Goal: Task Accomplishment & Management: Manage account settings

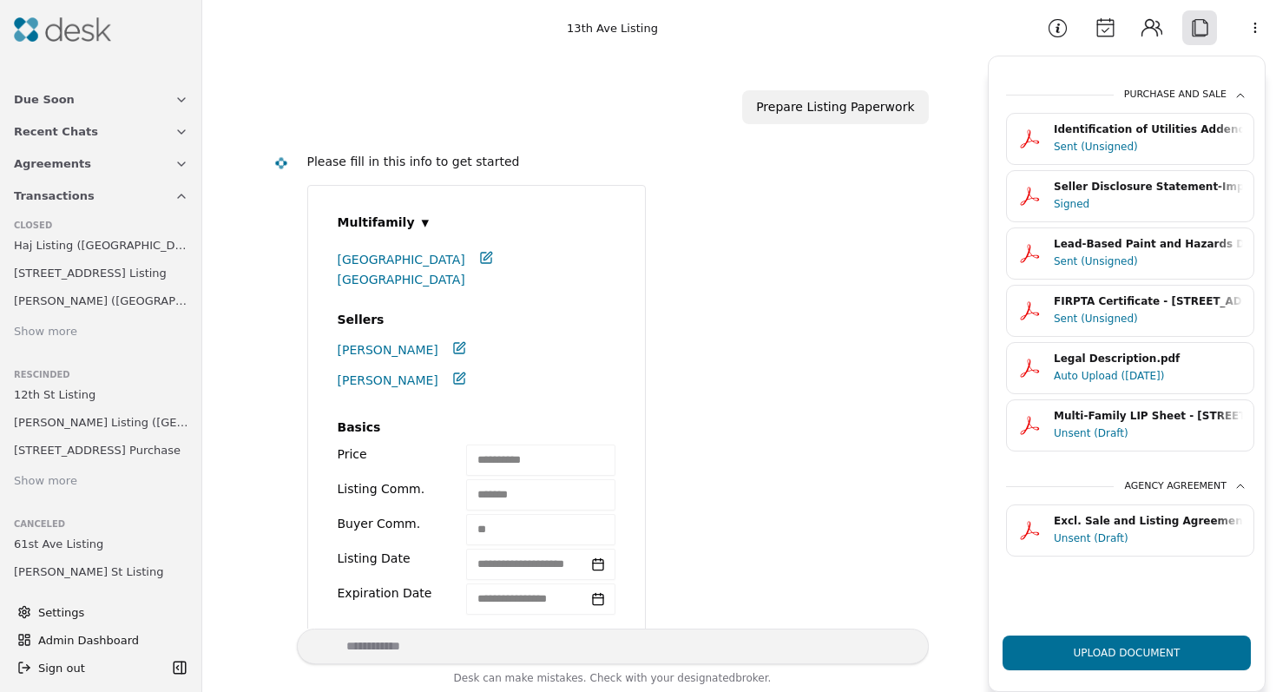
click at [1211, 133] on div "Identification of Utilities Addendum - [STREET_ADDRESS]pdf" at bounding box center [1148, 130] width 189 height 16
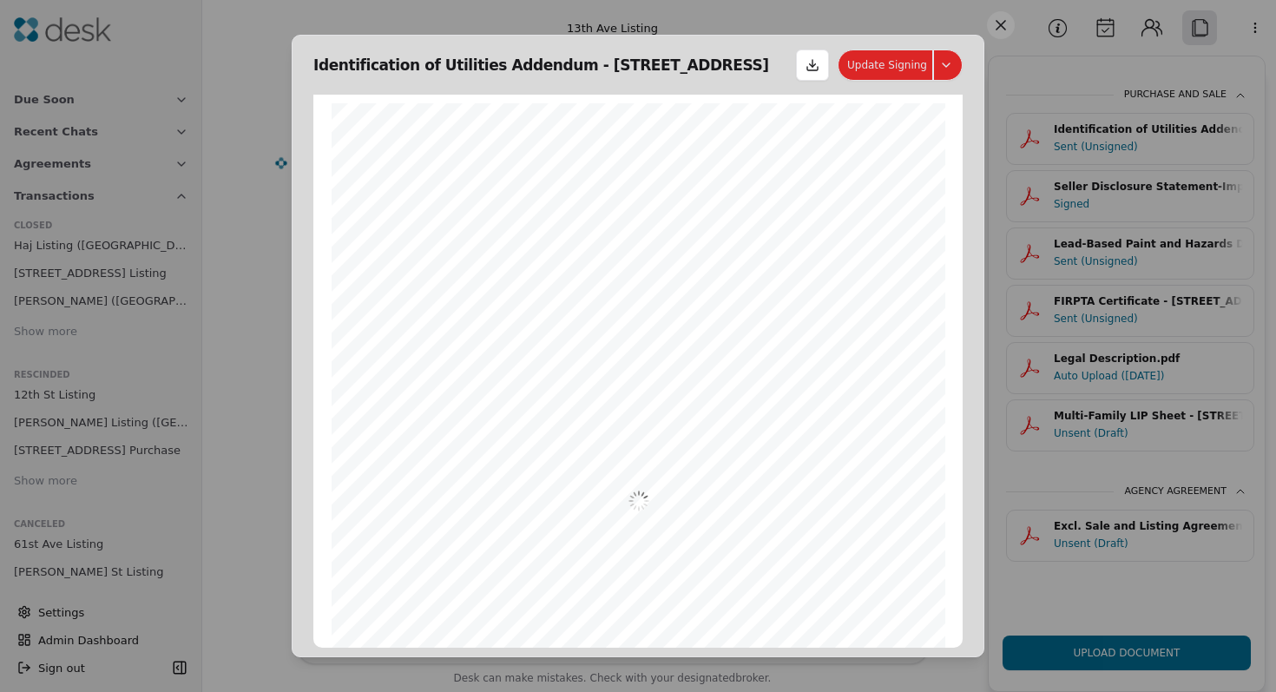
scroll to position [9, 0]
click at [947, 61] on button "Update Signing" at bounding box center [900, 64] width 125 height 31
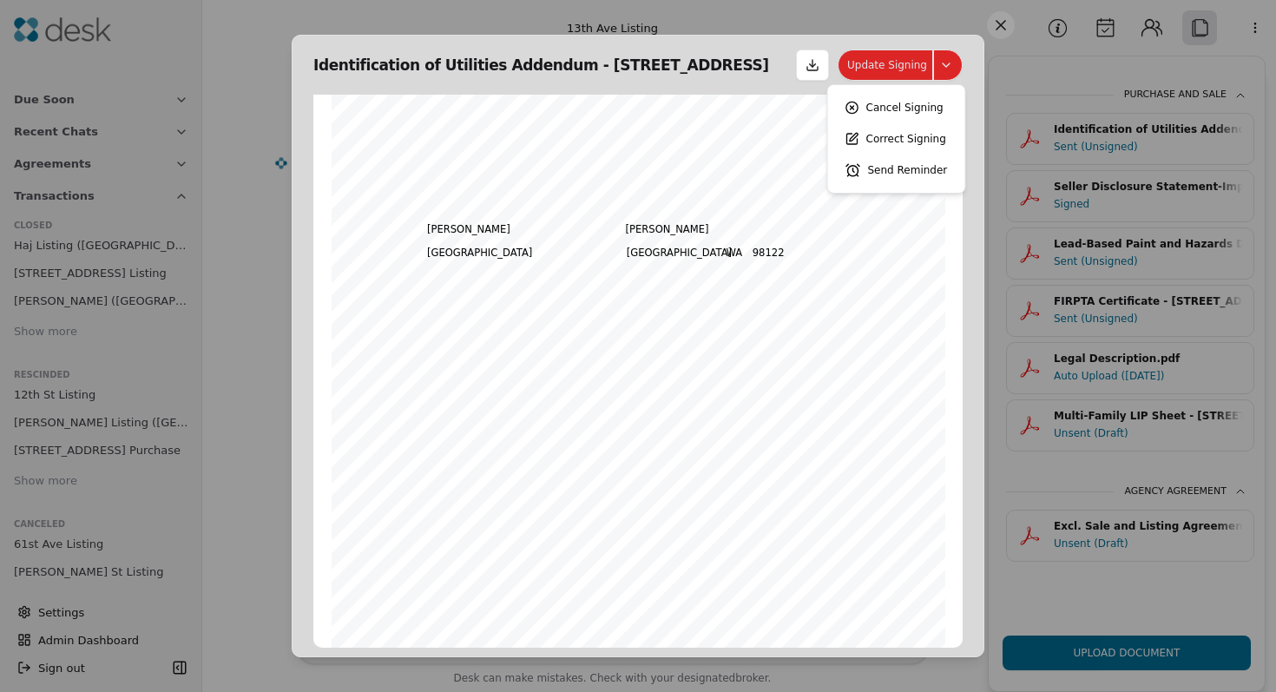
click at [920, 177] on button "Send Reminder" at bounding box center [896, 170] width 123 height 31
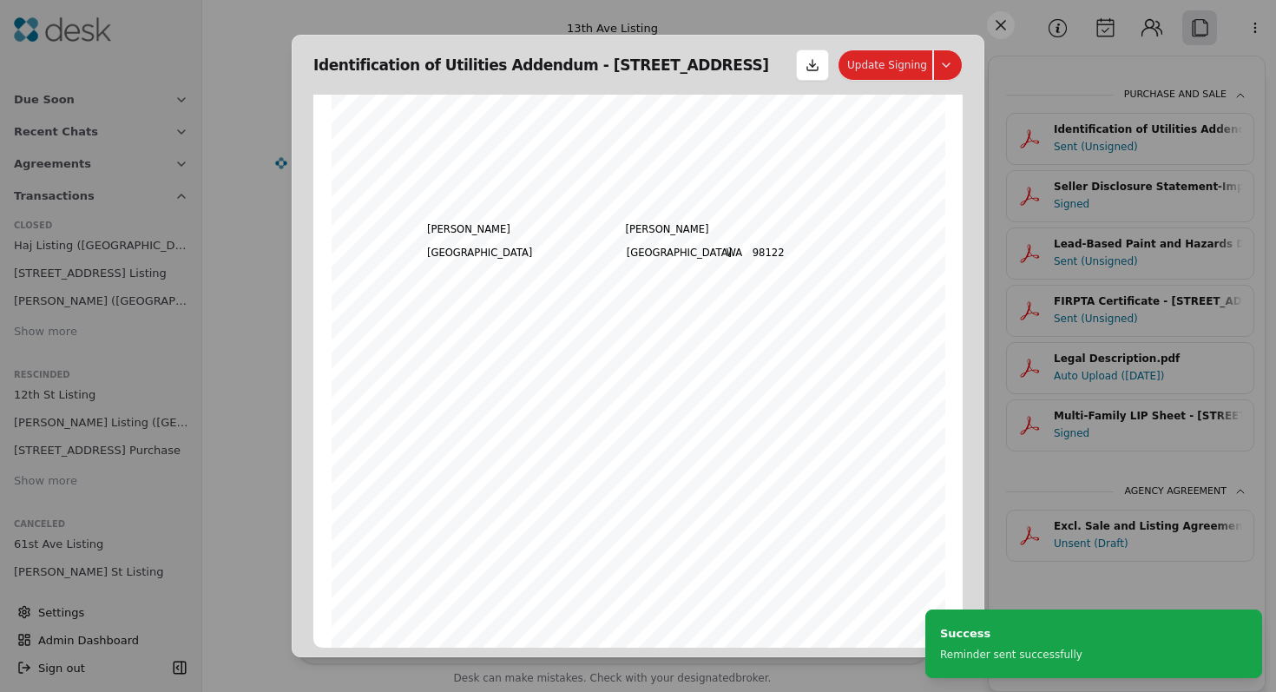
click at [996, 30] on button at bounding box center [1001, 25] width 28 height 28
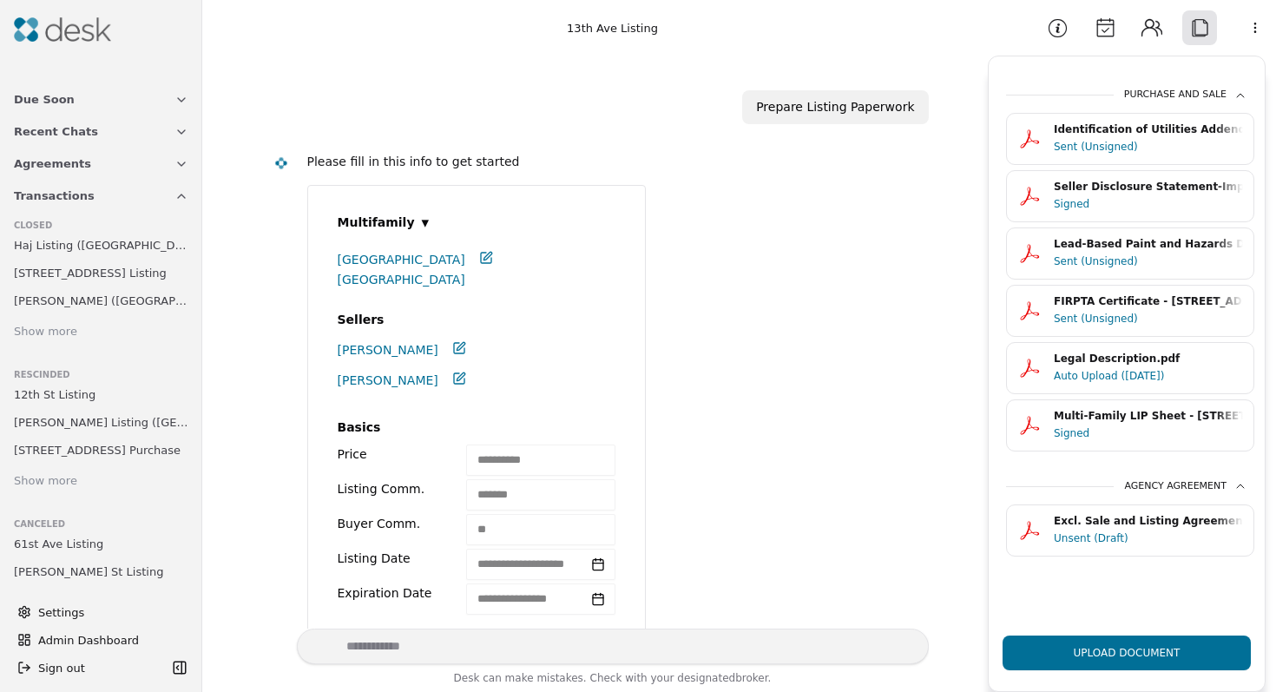
click at [1222, 246] on div "Lead-Based Paint and Hazards Disclosure - [STREET_ADDRESS]pdf" at bounding box center [1148, 244] width 189 height 16
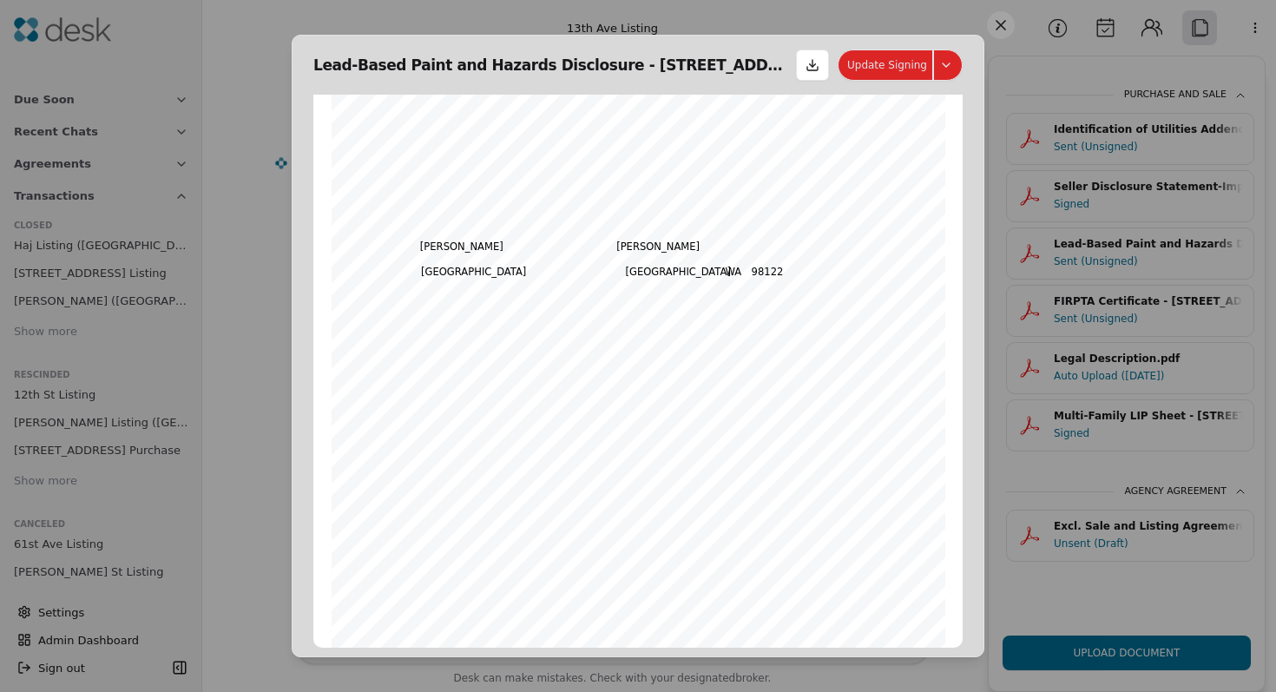
click at [948, 63] on button "Update Signing" at bounding box center [900, 64] width 125 height 31
click at [887, 175] on button "Send Reminder" at bounding box center [896, 170] width 123 height 31
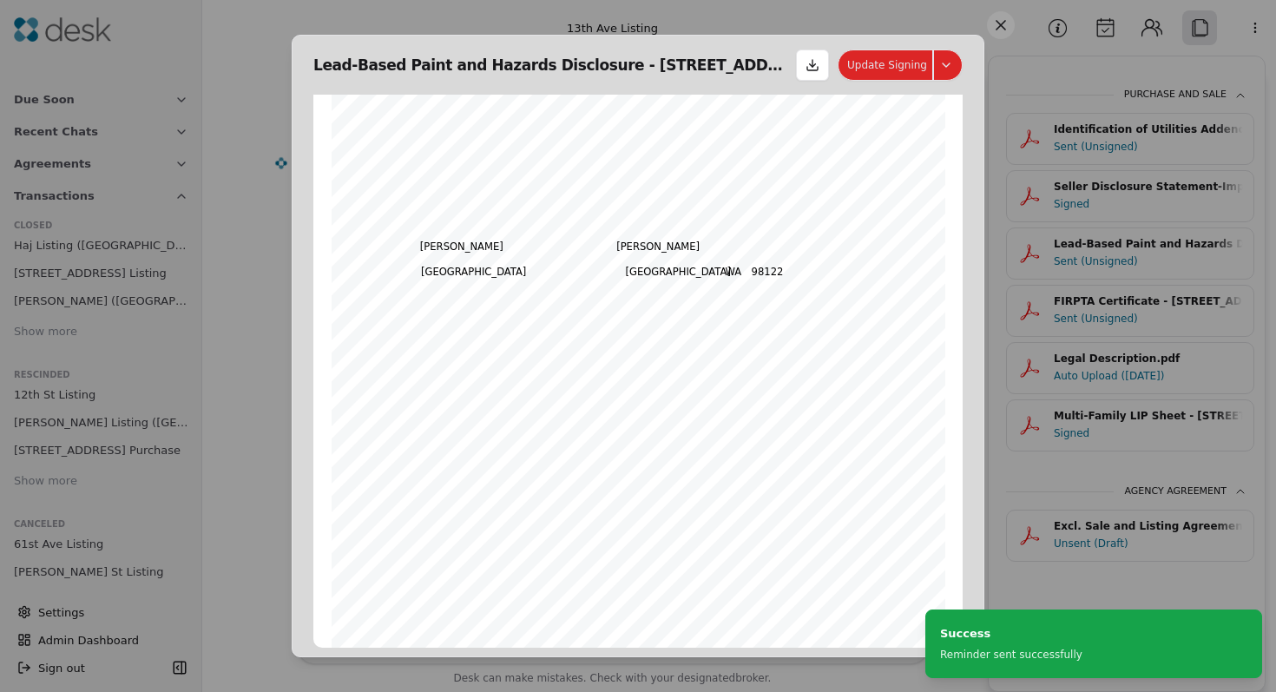
click at [1009, 26] on button at bounding box center [1001, 25] width 28 height 28
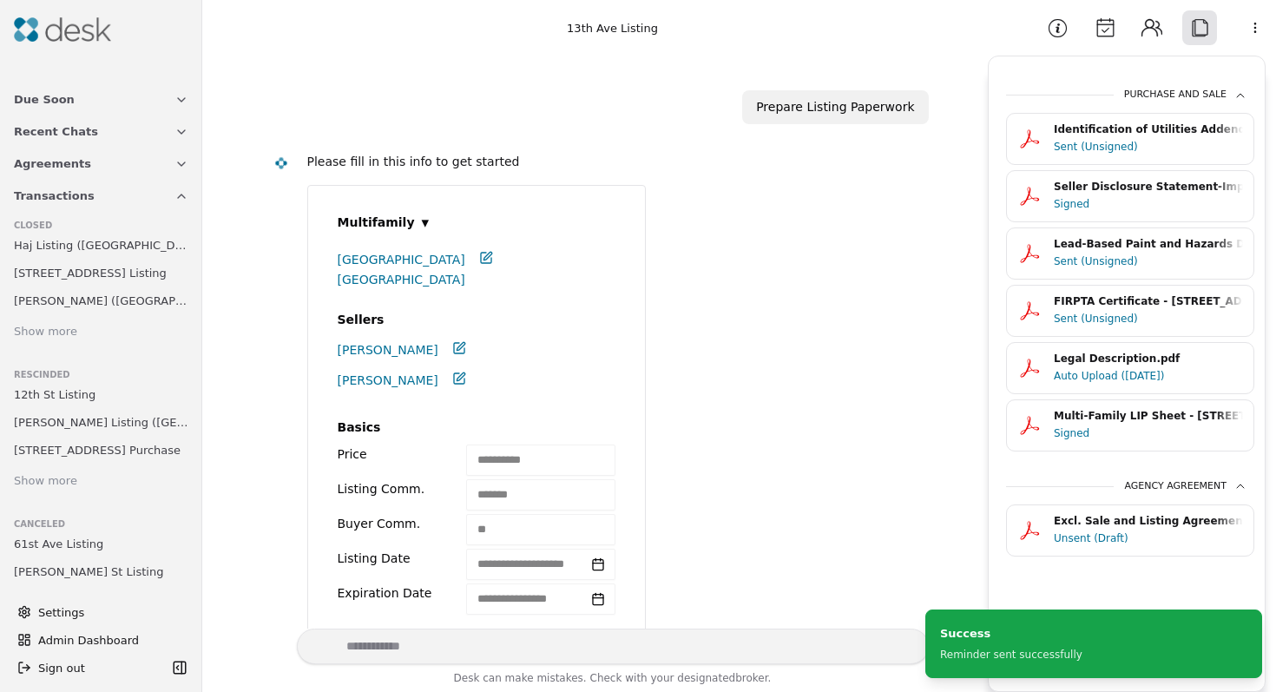
click at [1153, 374] on div "Auto Upload ([DATE])" at bounding box center [1148, 375] width 189 height 17
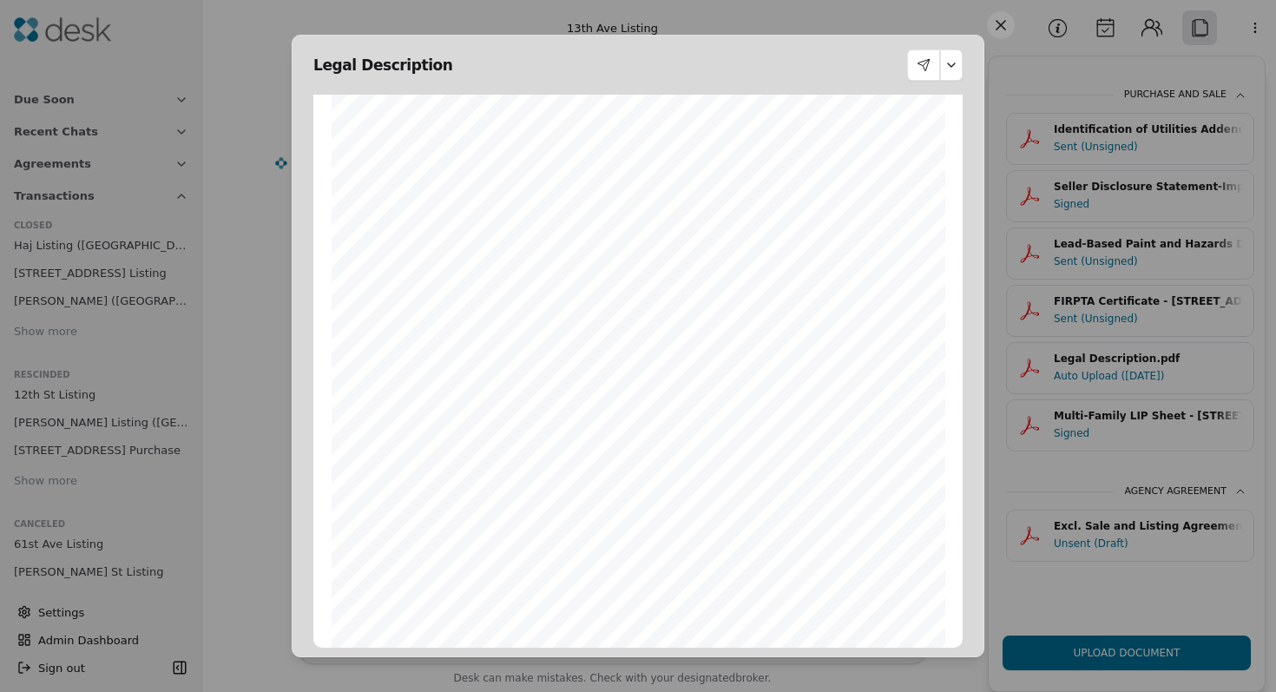
click at [1010, 26] on button at bounding box center [1001, 25] width 28 height 28
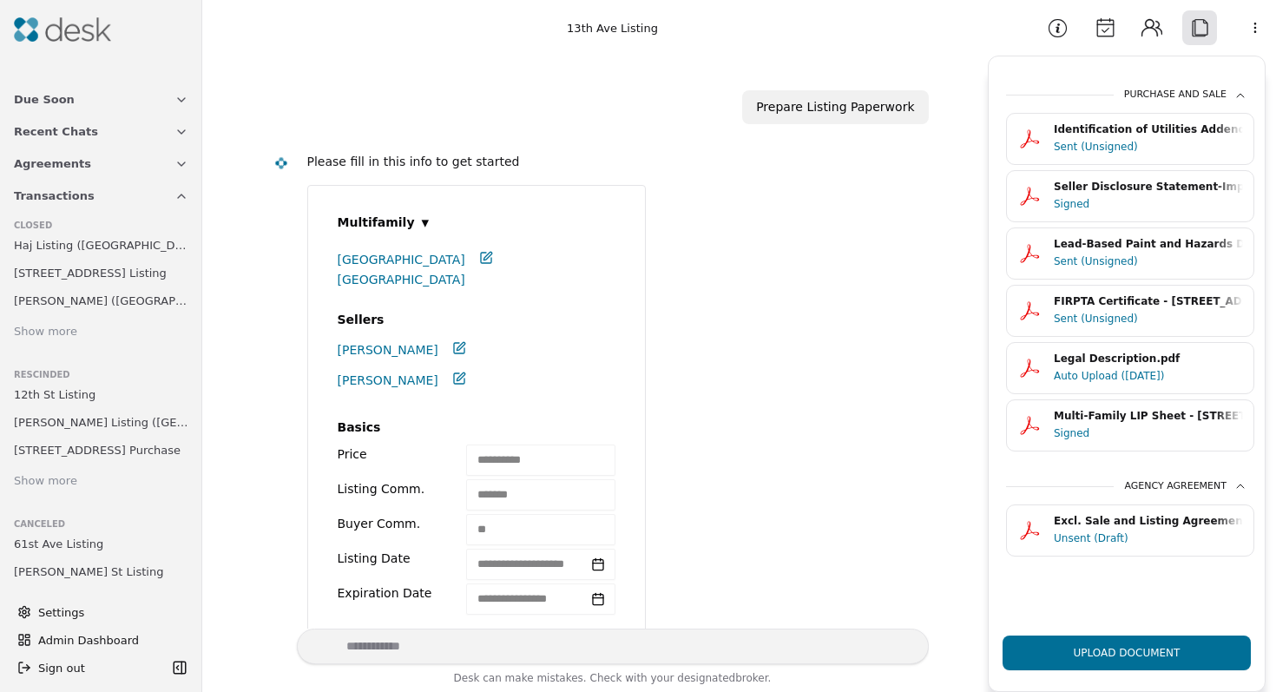
click at [1133, 429] on div "Signed" at bounding box center [1148, 433] width 189 height 17
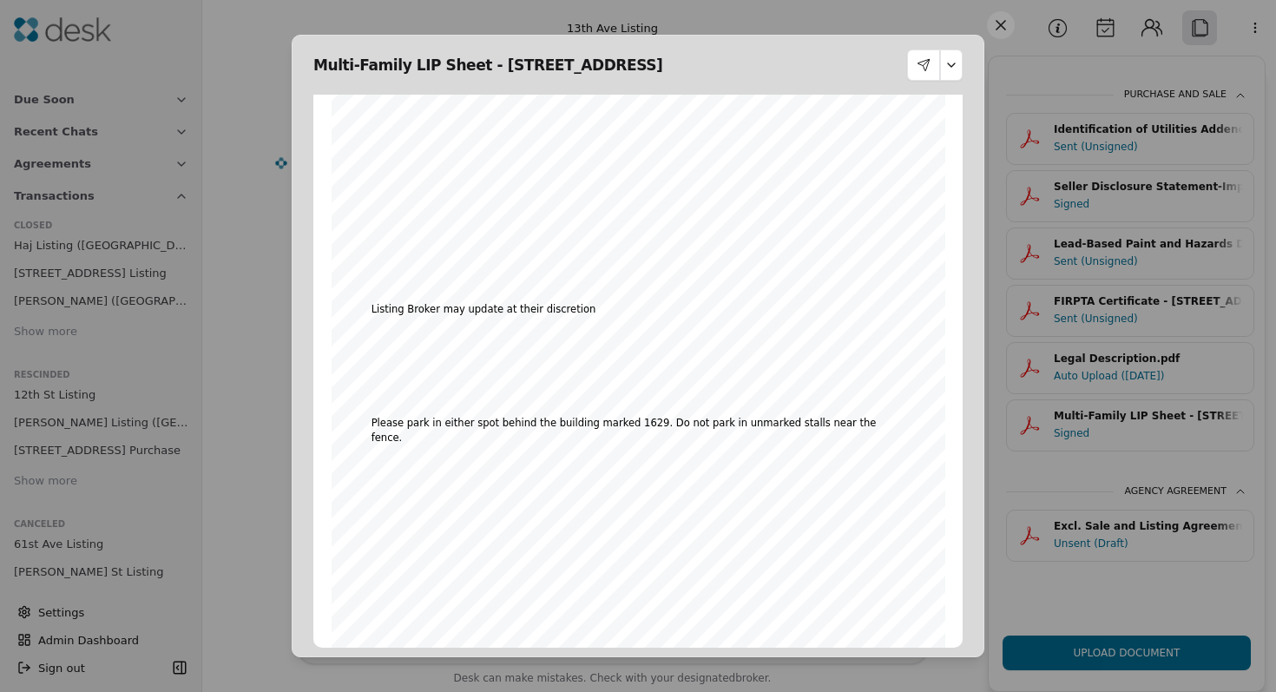
scroll to position [3477, 0]
